Goal: Transaction & Acquisition: Purchase product/service

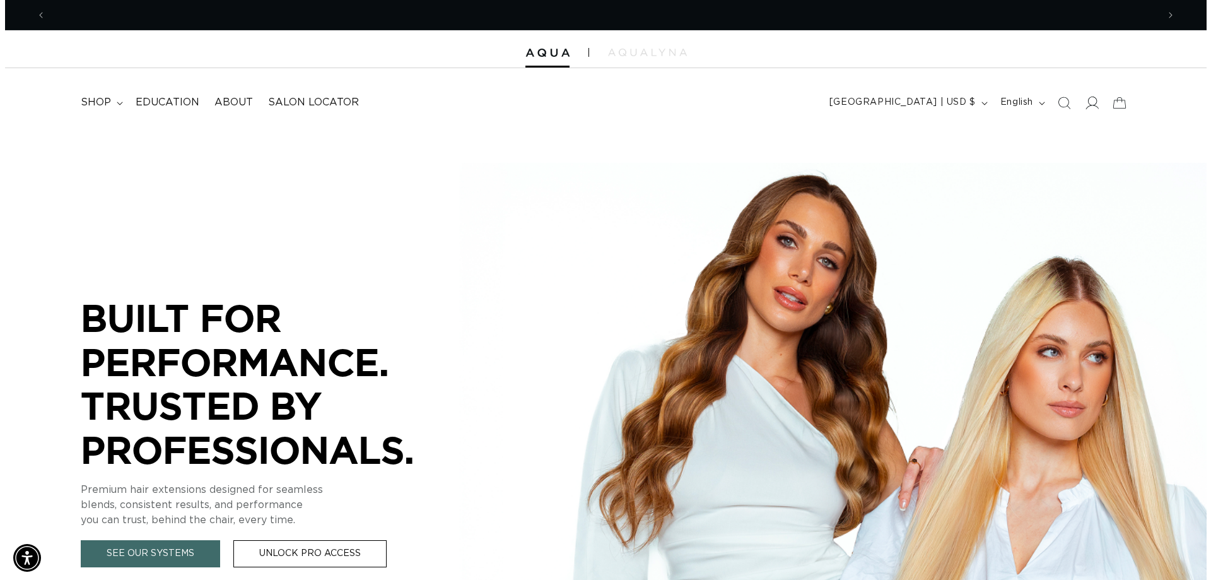
scroll to position [0, 1109]
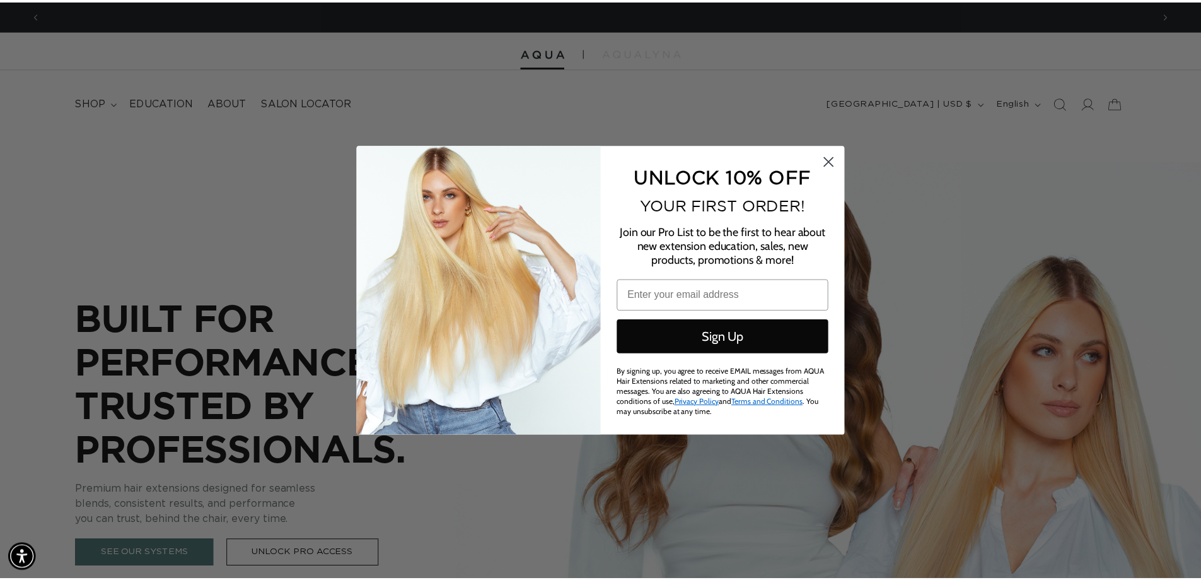
scroll to position [0, 2237]
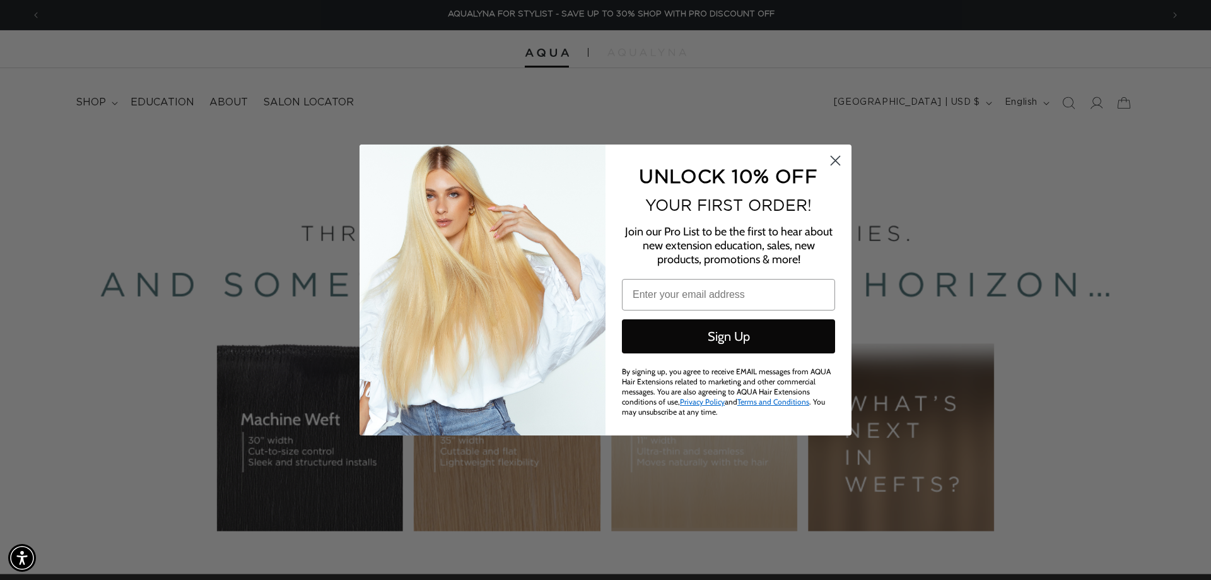
click at [836, 163] on icon "Close dialog" at bounding box center [835, 160] width 9 height 9
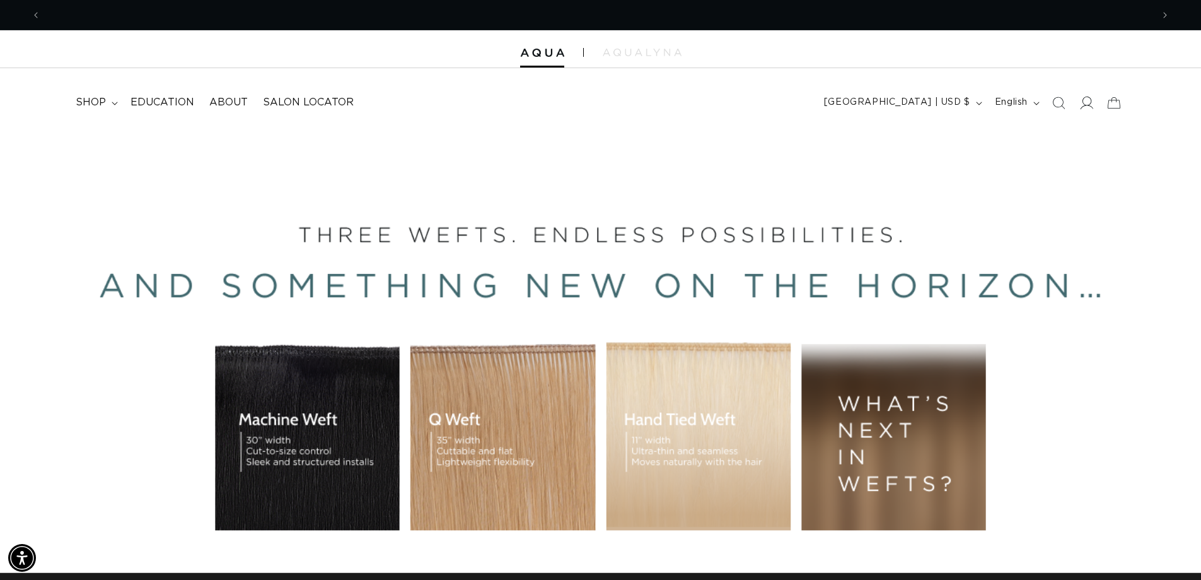
scroll to position [0, 0]
click at [1084, 108] on icon at bounding box center [1087, 102] width 13 height 13
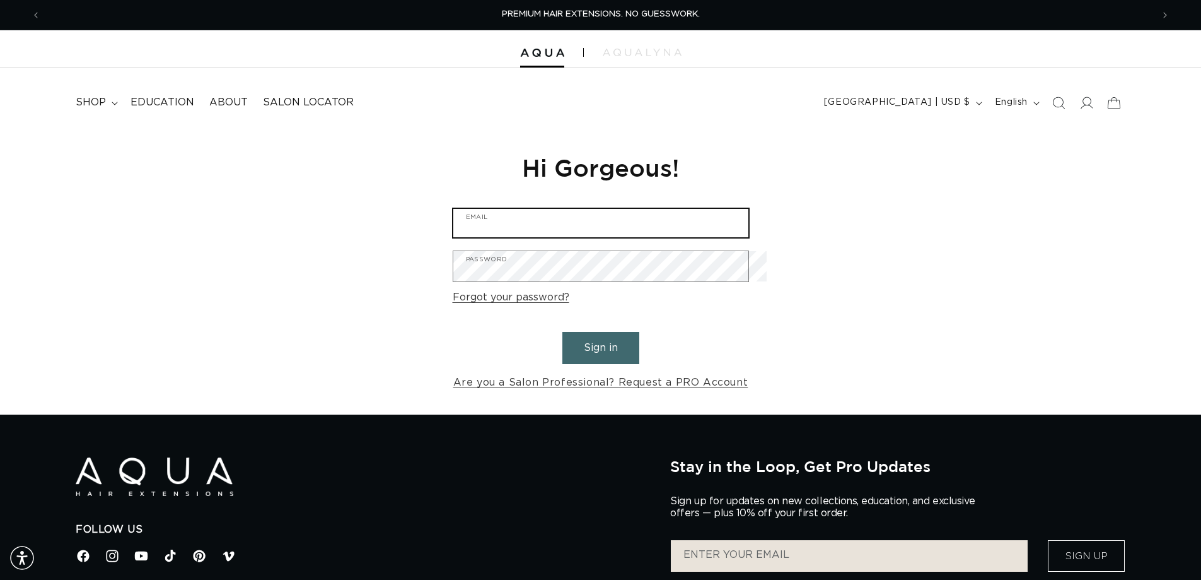
click at [510, 226] on input "Email" at bounding box center [600, 223] width 295 height 28
type input "tracy@inthevillage.com"
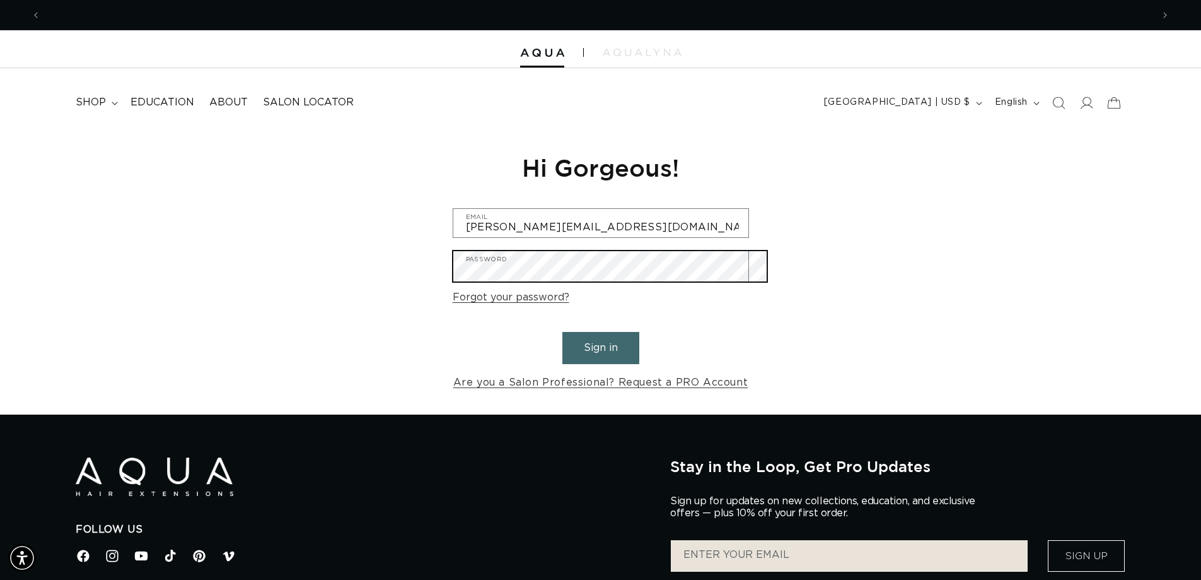
scroll to position [0, 0]
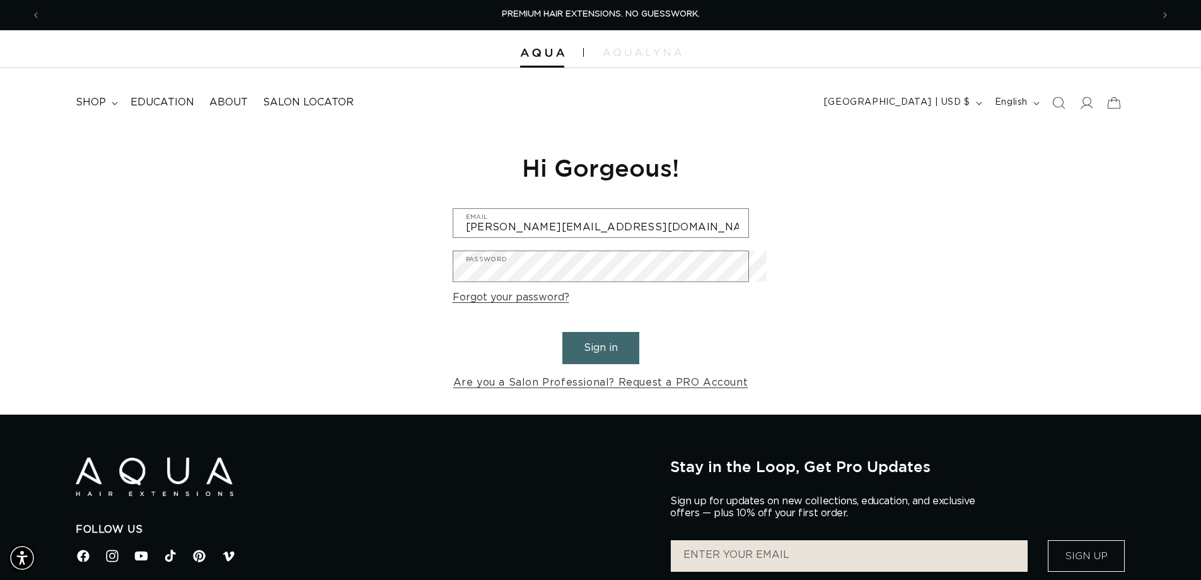
click at [581, 362] on button "Sign in" at bounding box center [600, 348] width 77 height 32
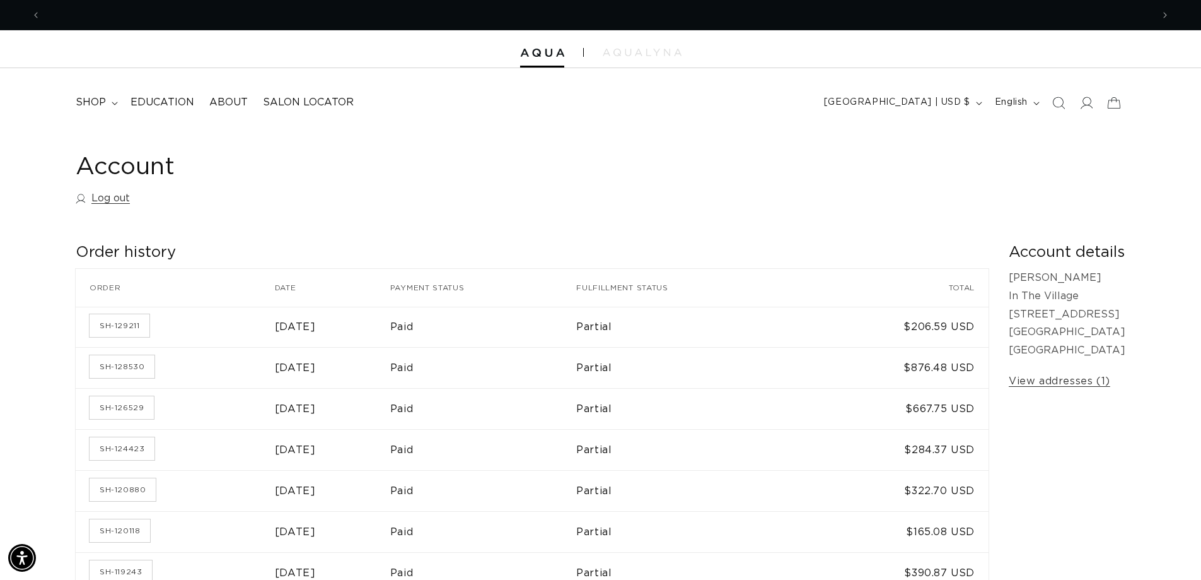
scroll to position [0, 1109]
click at [98, 107] on span "shop" at bounding box center [91, 102] width 30 height 13
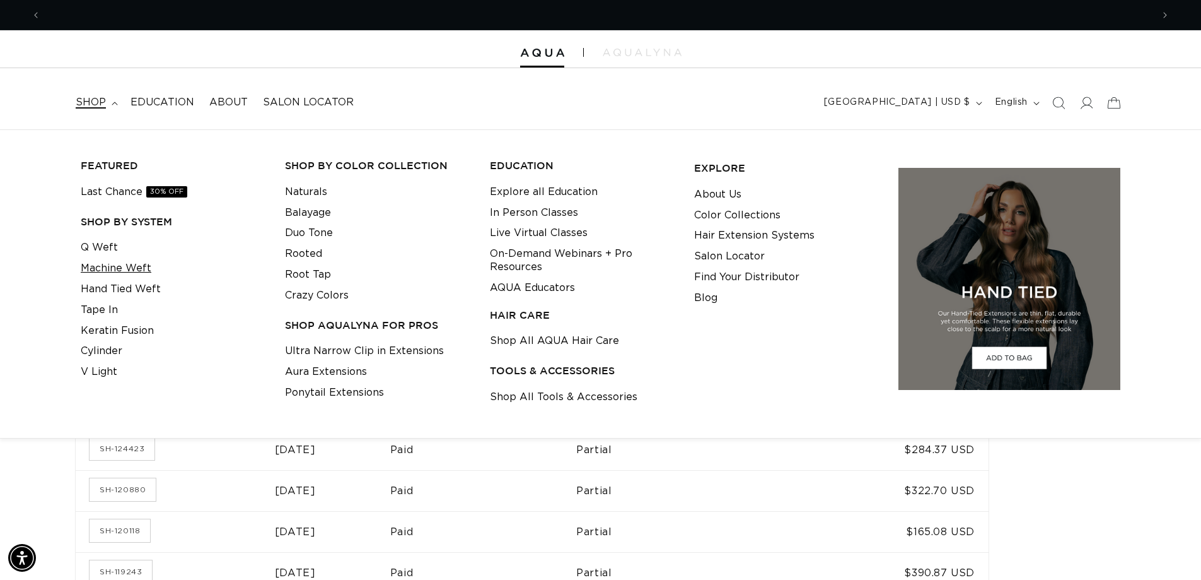
scroll to position [0, 2218]
click at [114, 272] on link "Machine Weft" at bounding box center [116, 268] width 71 height 21
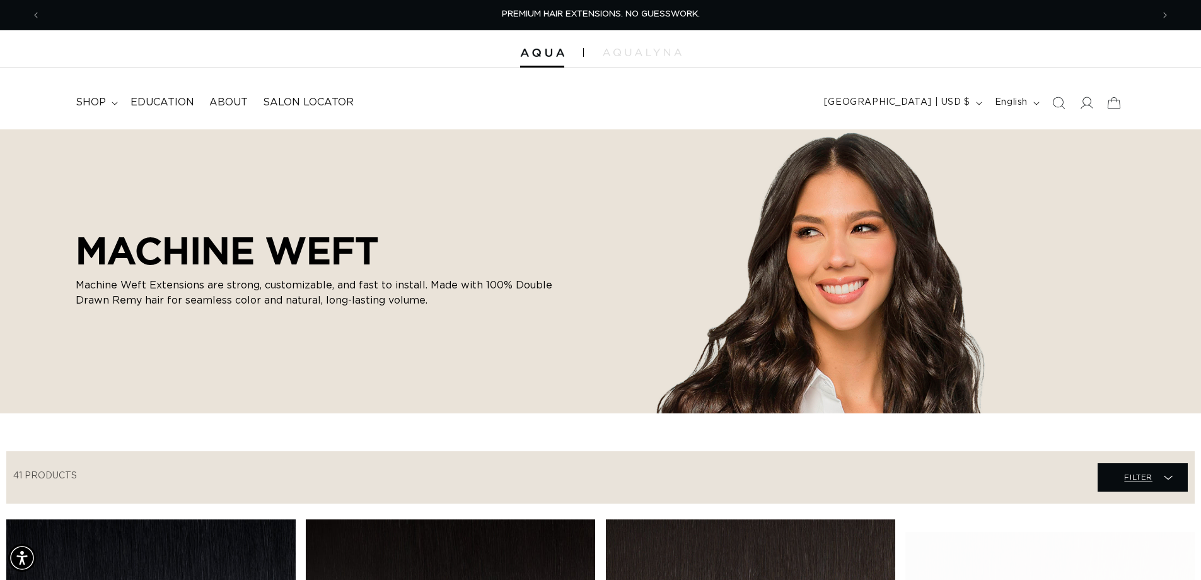
click at [1146, 489] on span "Filter" at bounding box center [1138, 477] width 28 height 24
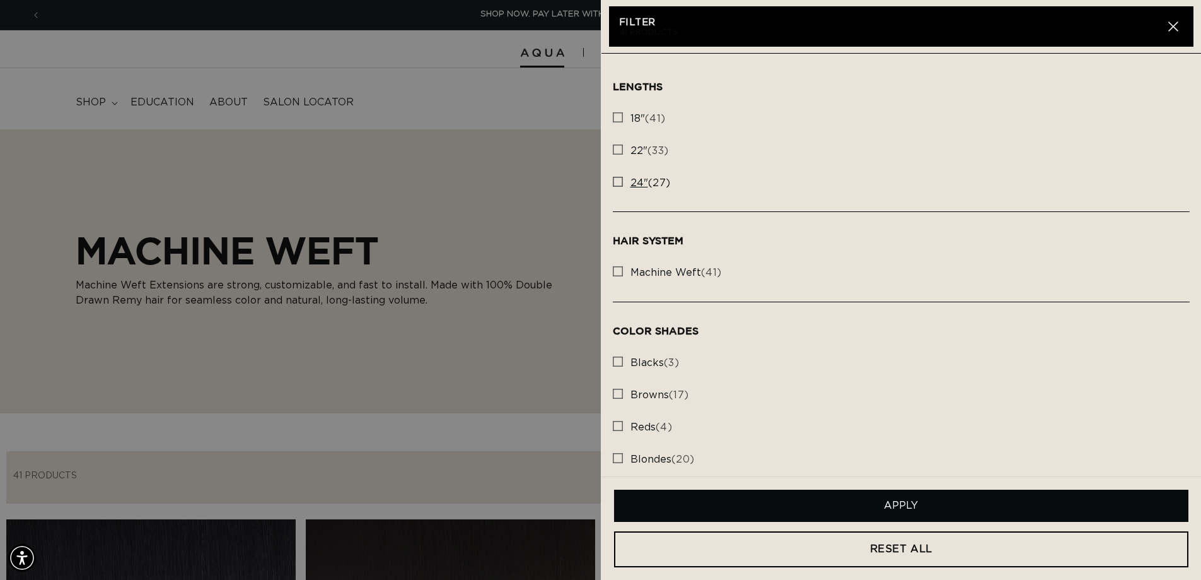
scroll to position [0, 1109]
click at [620, 153] on rect at bounding box center [618, 149] width 9 height 9
click at [620, 151] on input "22" (33) 22" (33 products)" at bounding box center [618, 146] width 10 height 10
checkbox input "true"
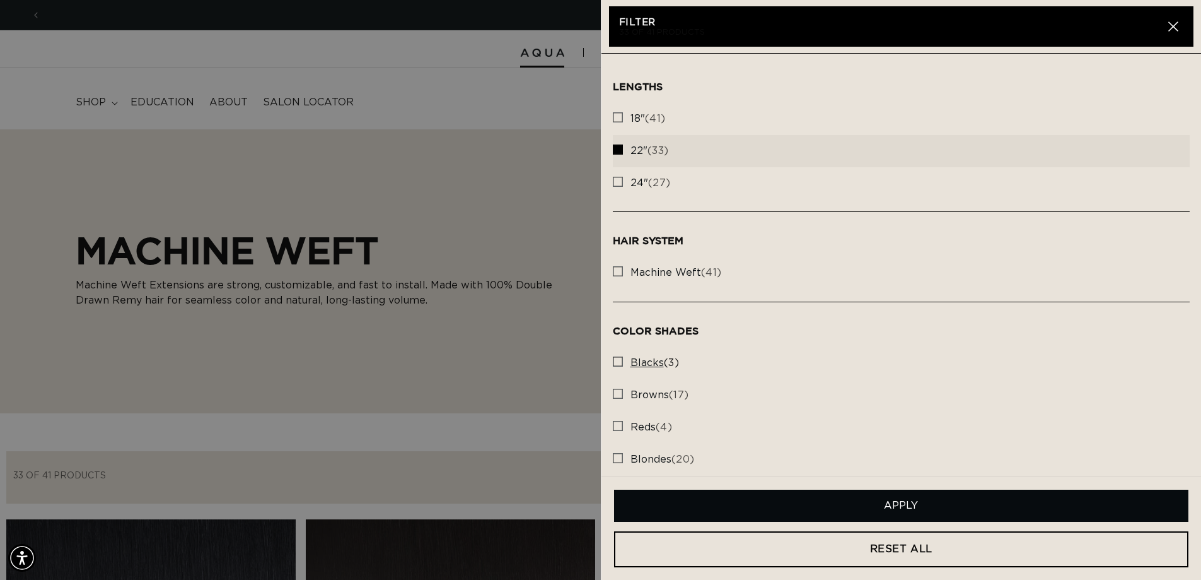
scroll to position [0, 2218]
click at [620, 398] on rect at bounding box center [618, 393] width 9 height 9
click at [620, 395] on input "browns (17) browns (17 products)" at bounding box center [618, 390] width 10 height 10
checkbox input "true"
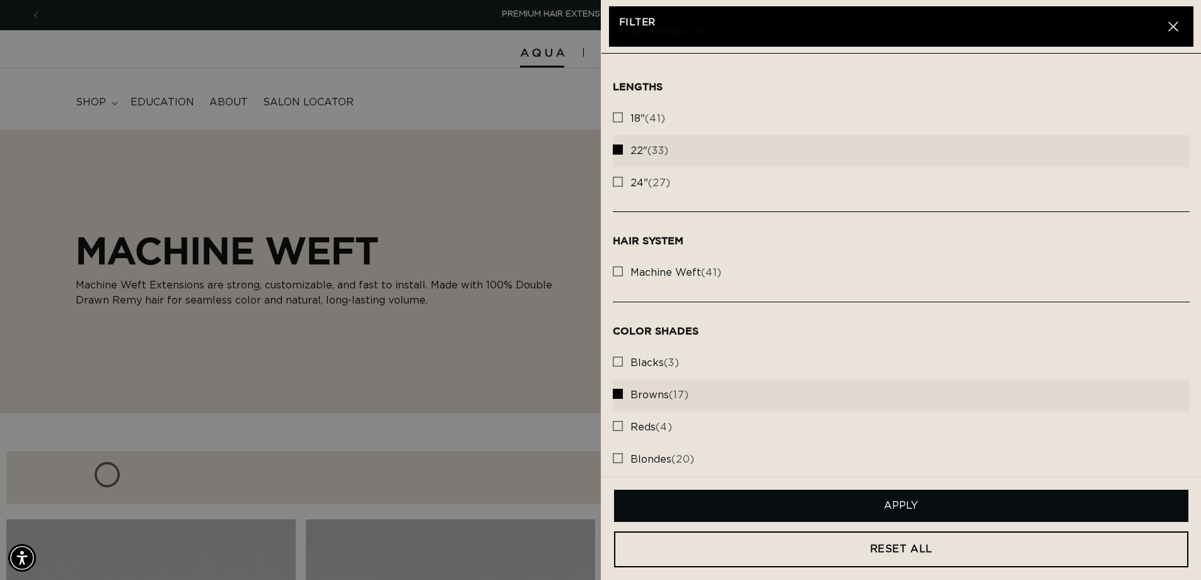
click at [902, 498] on button "Apply" at bounding box center [901, 505] width 575 height 32
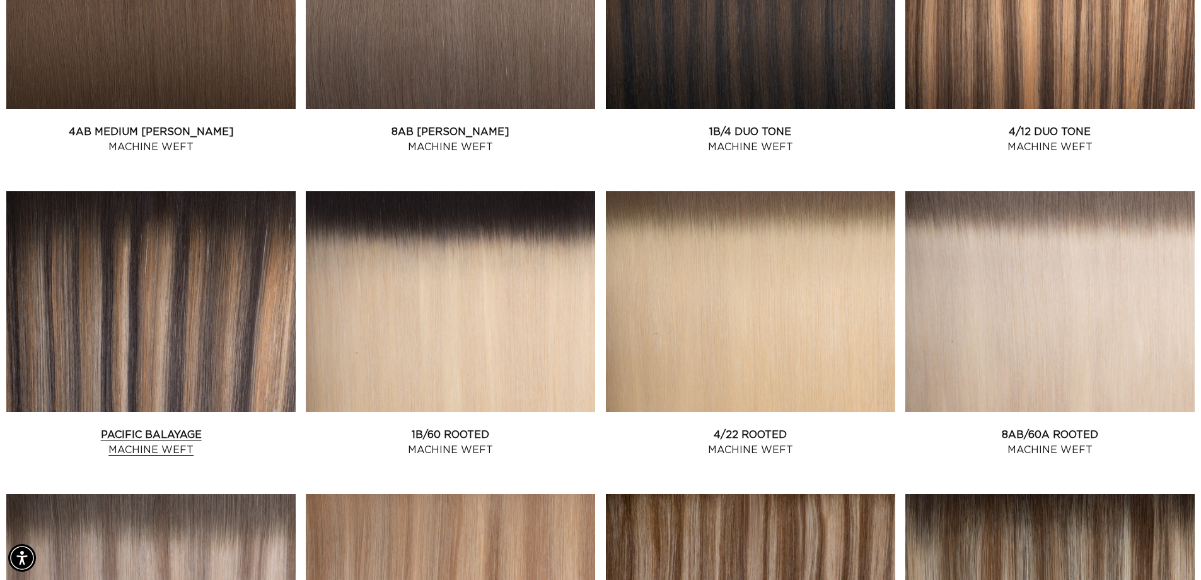
scroll to position [0, 2218]
click at [156, 455] on link "Pacific Balayage Machine Weft" at bounding box center [150, 442] width 289 height 30
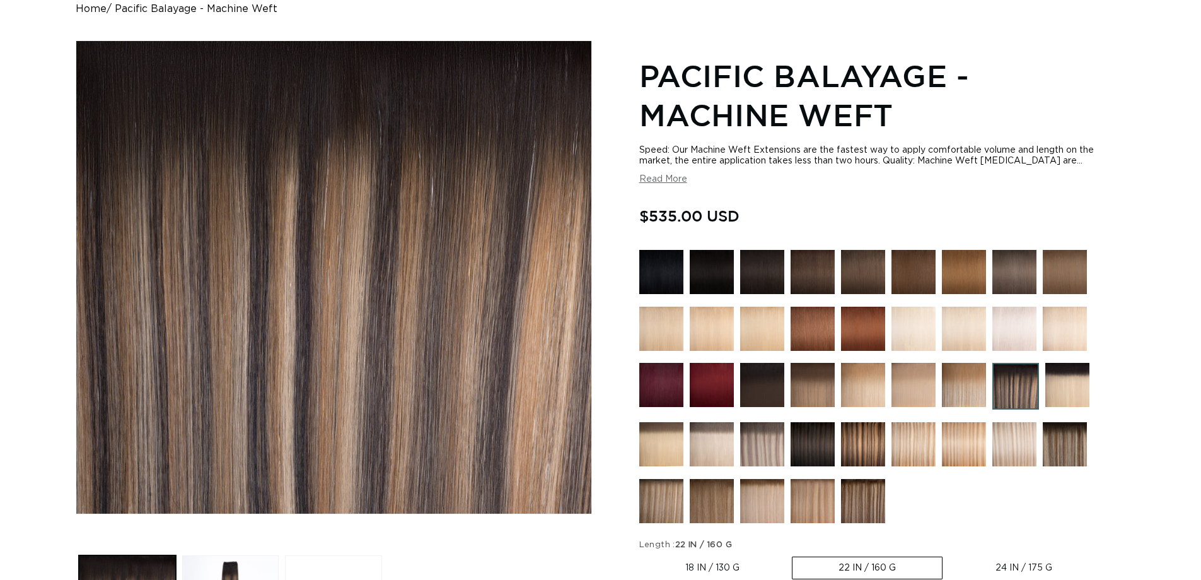
scroll to position [189, 0]
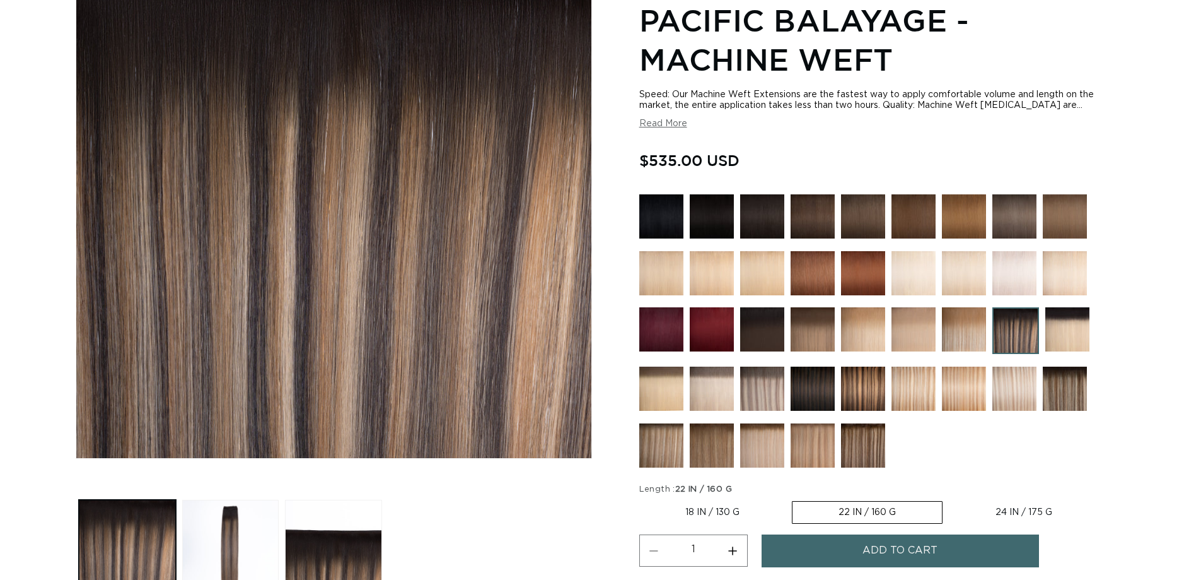
click at [911, 501] on label "22 IN / 160 G Variant sold out or unavailable" at bounding box center [867, 512] width 151 height 23
click at [793, 498] on input "22 IN / 160 G Variant sold out or unavailable" at bounding box center [792, 498] width 1 height 1
click at [902, 501] on label "22 IN / 160 G Variant sold out or unavailable" at bounding box center [867, 512] width 151 height 23
click at [793, 498] on input "22 IN / 160 G Variant sold out or unavailable" at bounding box center [792, 498] width 1 height 1
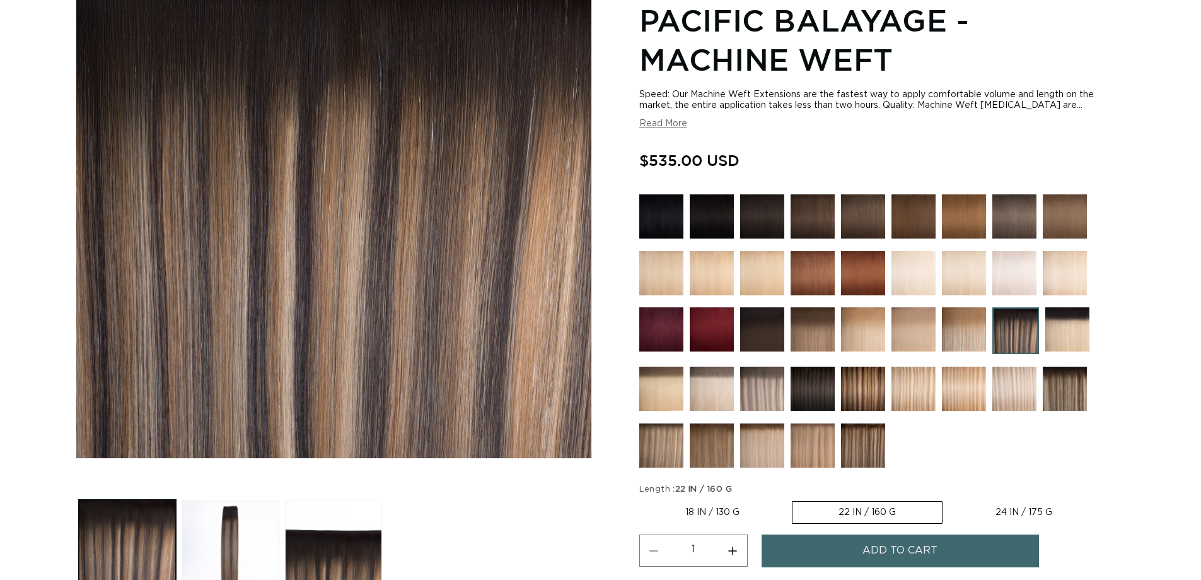
scroll to position [0, 0]
click at [879, 534] on span "Add to cart" at bounding box center [900, 550] width 75 height 32
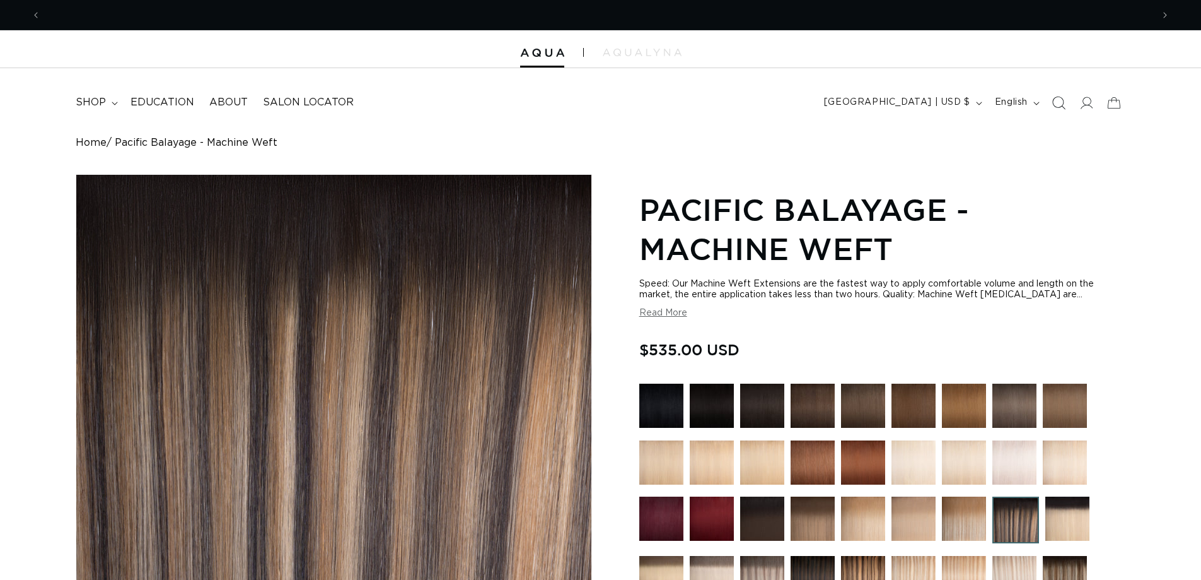
scroll to position [0, 2218]
click at [1107, 104] on icon at bounding box center [1114, 103] width 30 height 30
click at [417, 212] on img "Gallery Viewer" at bounding box center [333, 411] width 515 height 472
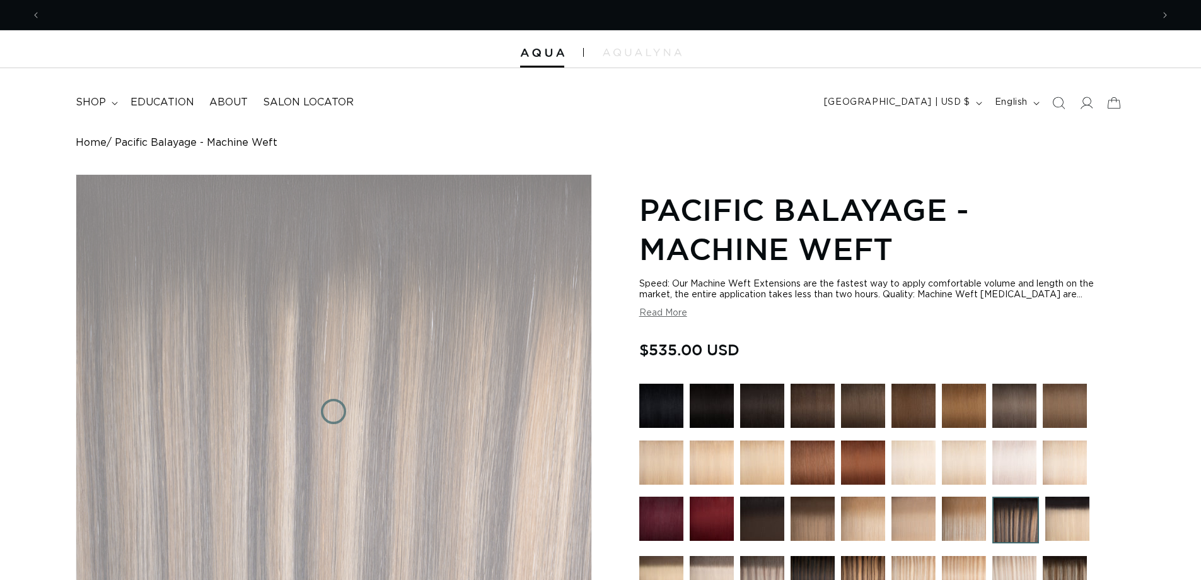
scroll to position [0, 0]
click at [487, 474] on img "Gallery Viewer" at bounding box center [333, 411] width 515 height 472
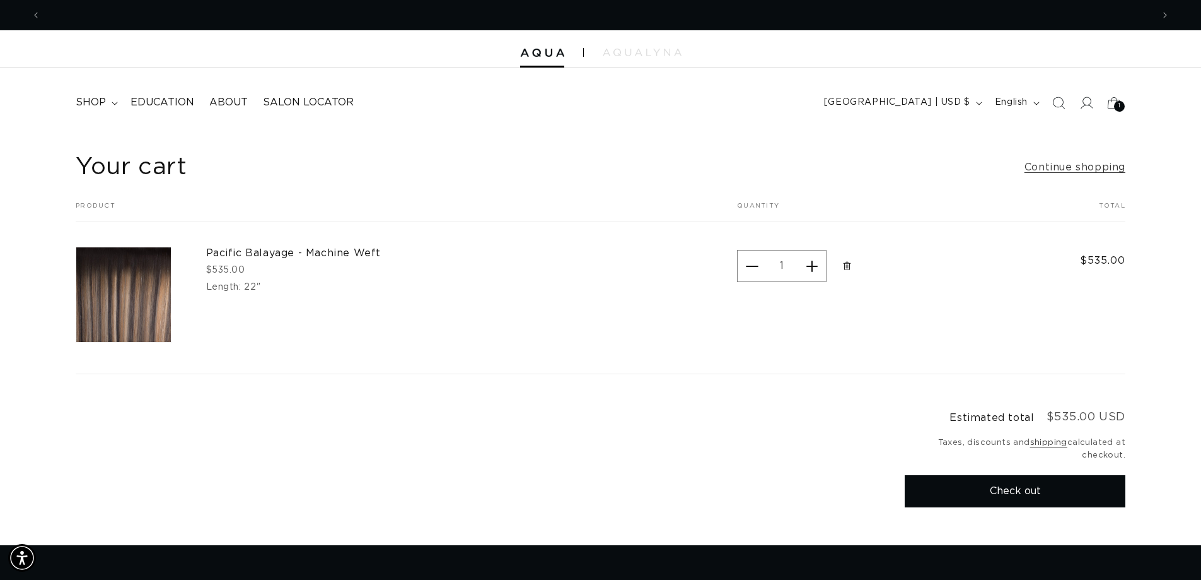
scroll to position [0, 2218]
click at [98, 108] on span "shop" at bounding box center [91, 102] width 30 height 13
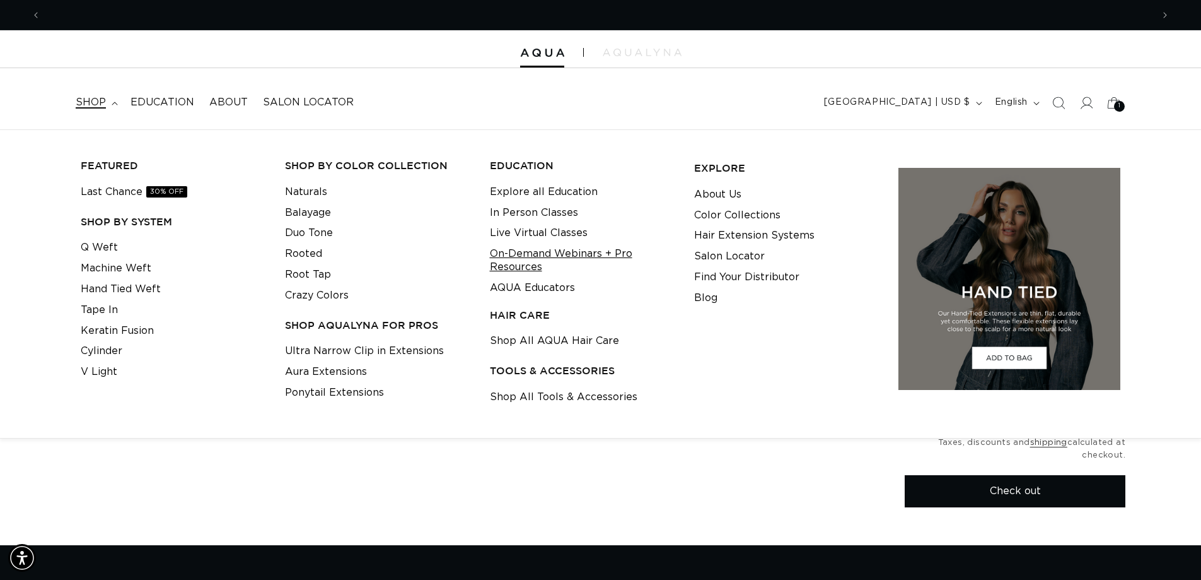
scroll to position [0, 0]
click at [546, 402] on link "Shop All Tools & Accessories" at bounding box center [564, 397] width 148 height 21
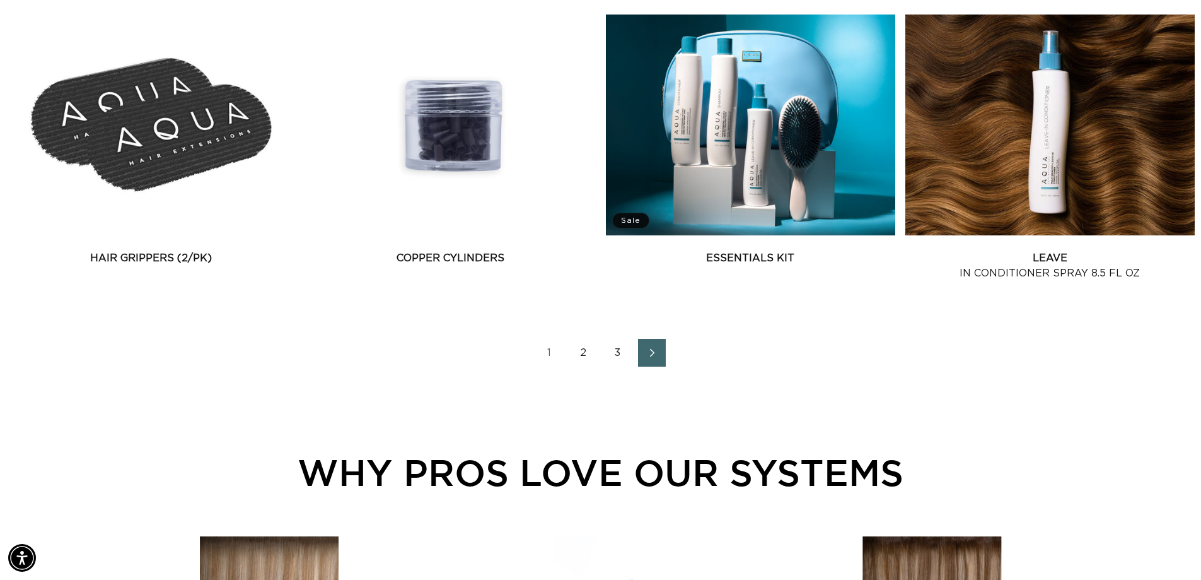
scroll to position [0, 1109]
click at [585, 366] on link "2" at bounding box center [584, 353] width 28 height 28
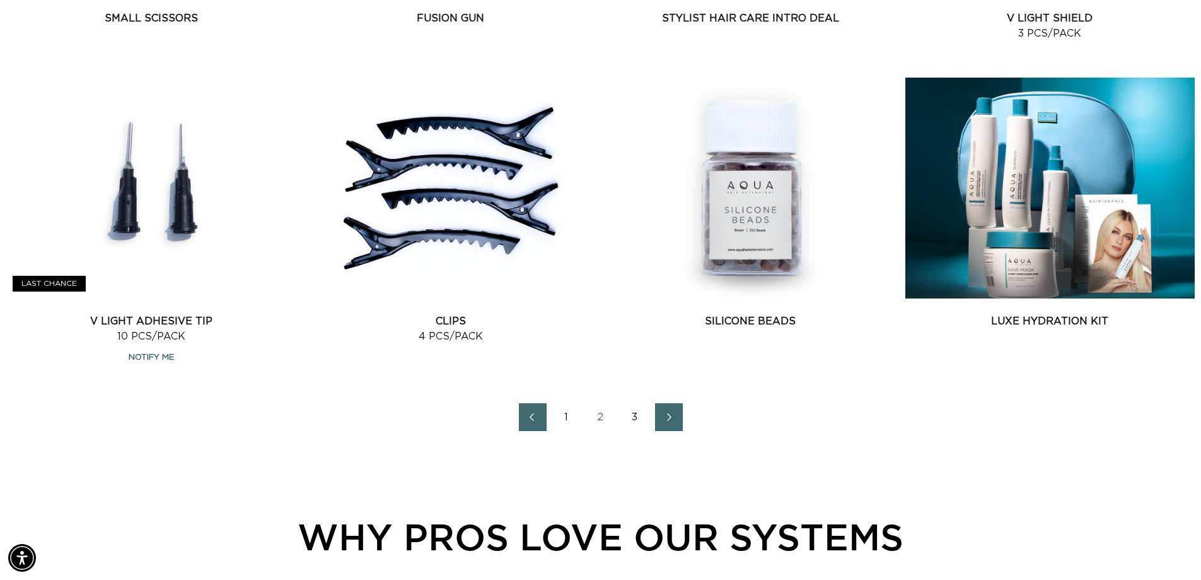
click at [641, 431] on link "3" at bounding box center [635, 417] width 28 height 28
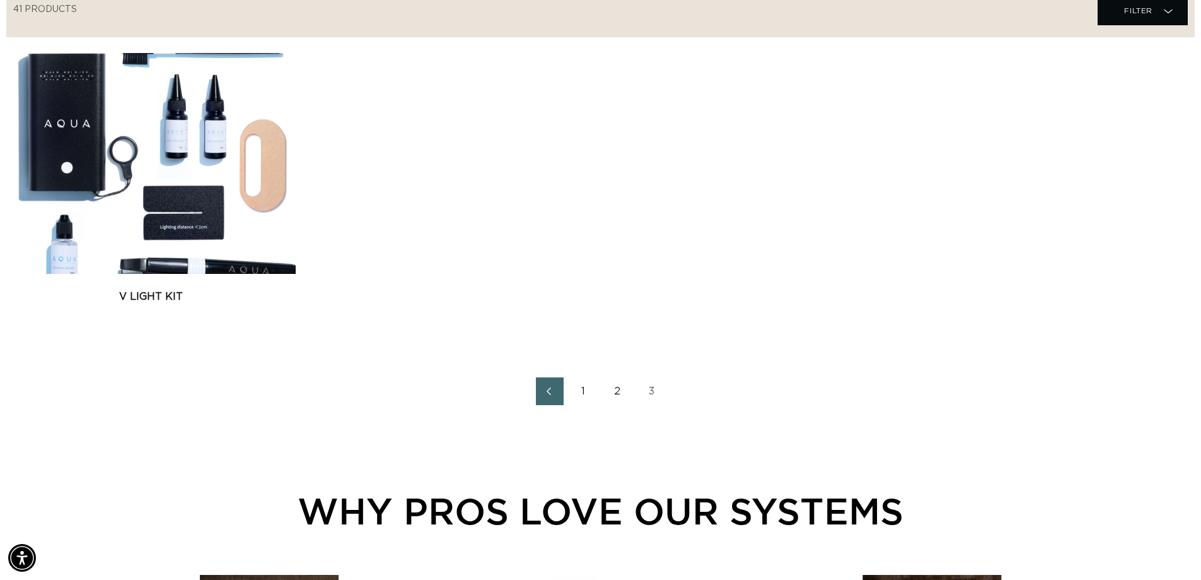
scroll to position [568, 0]
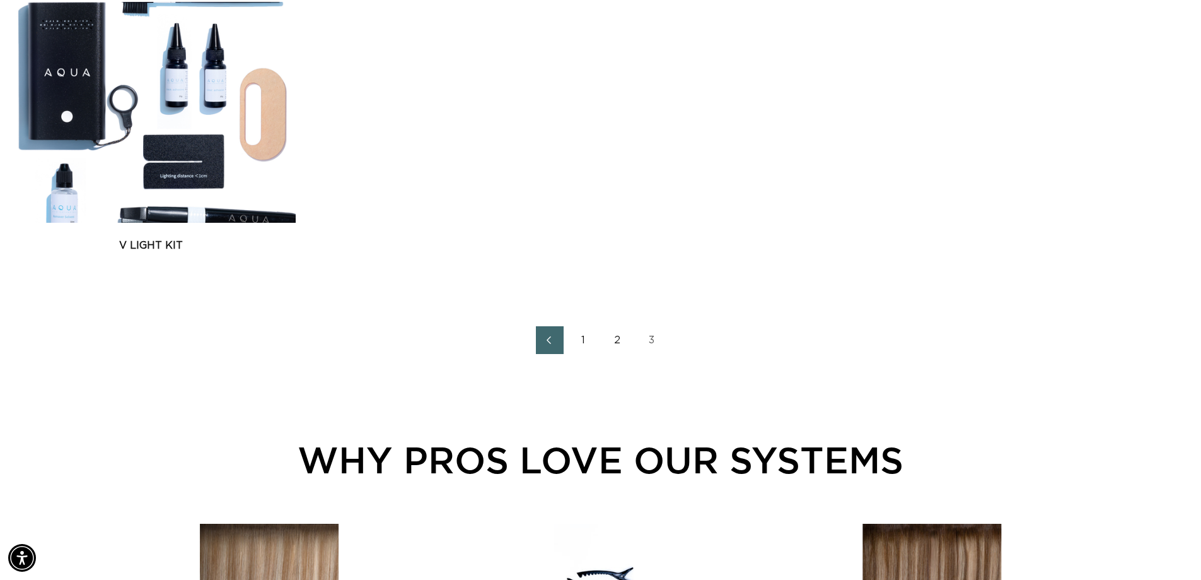
click at [620, 354] on link "2" at bounding box center [618, 340] width 28 height 28
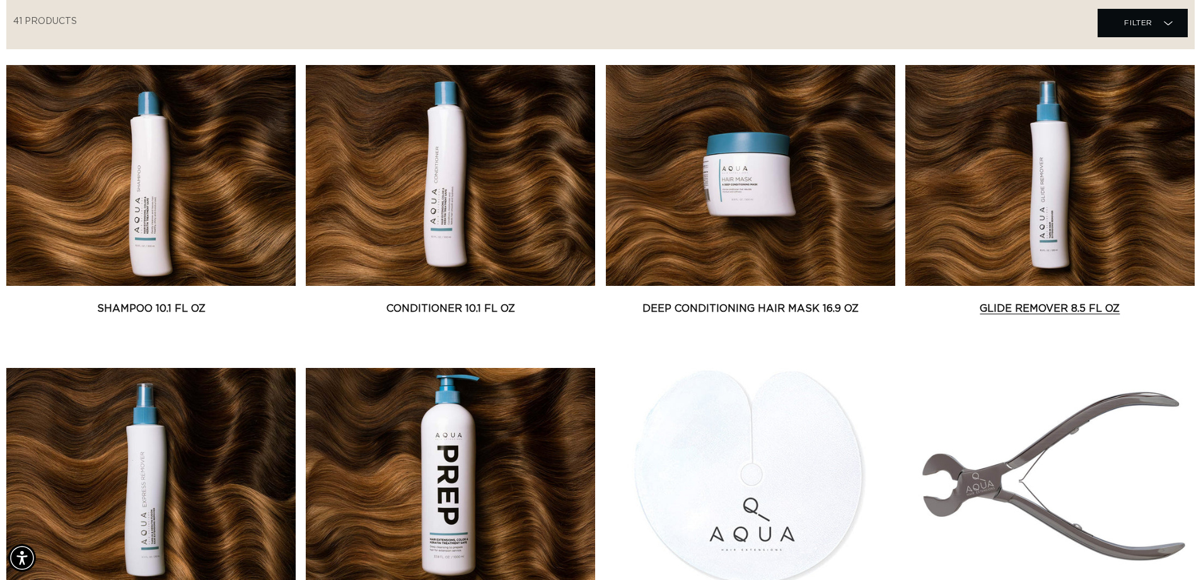
scroll to position [0, 1109]
click at [1034, 301] on link "Glide Remover 8.5 fl oz" at bounding box center [1050, 308] width 289 height 15
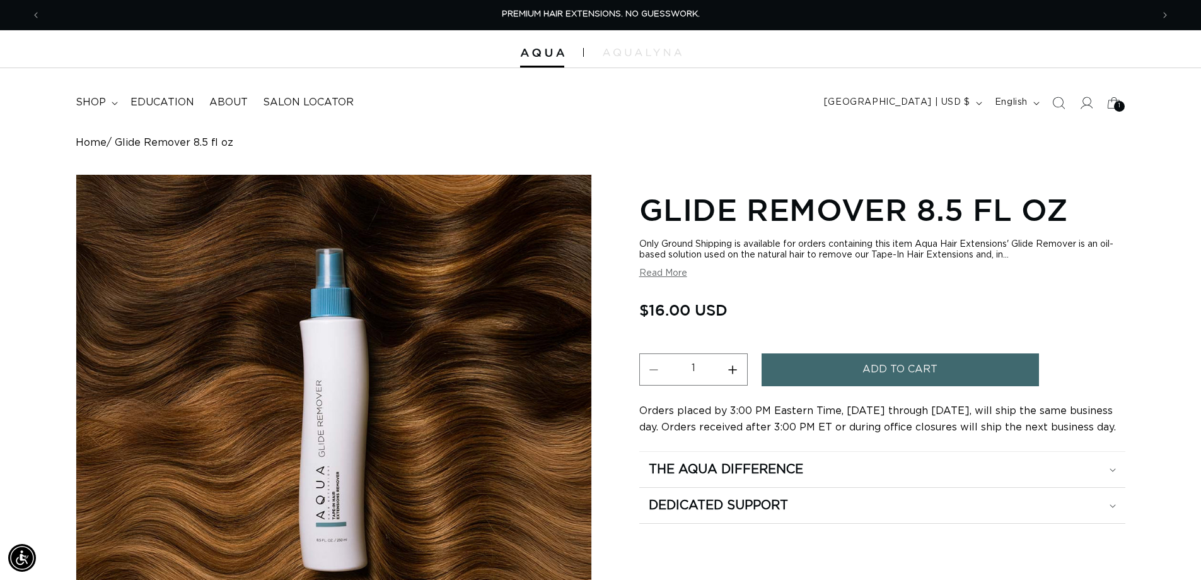
click at [938, 375] on span "Add to cart" at bounding box center [900, 369] width 75 height 32
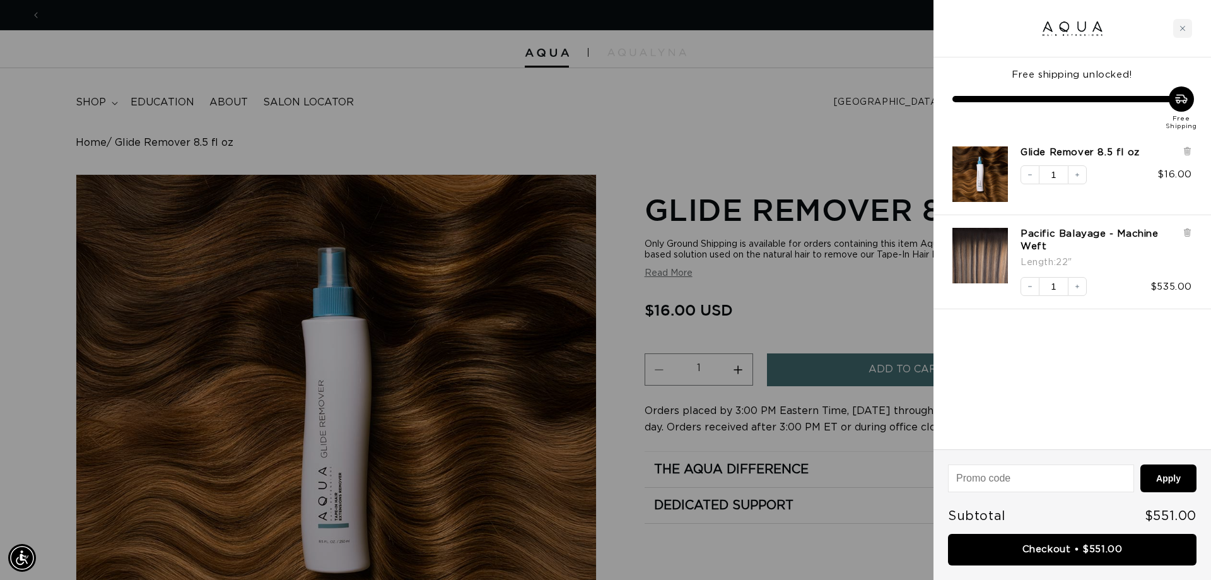
scroll to position [0, 1119]
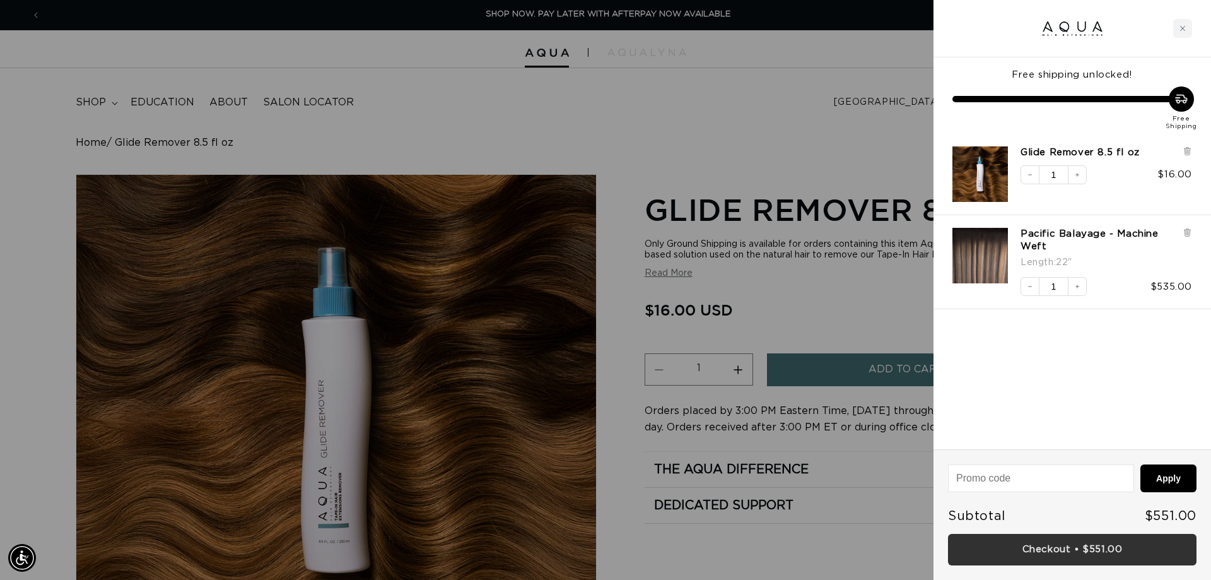
click at [1065, 544] on link "Checkout • $551.00" at bounding box center [1072, 549] width 248 height 32
